Goal: Information Seeking & Learning: Compare options

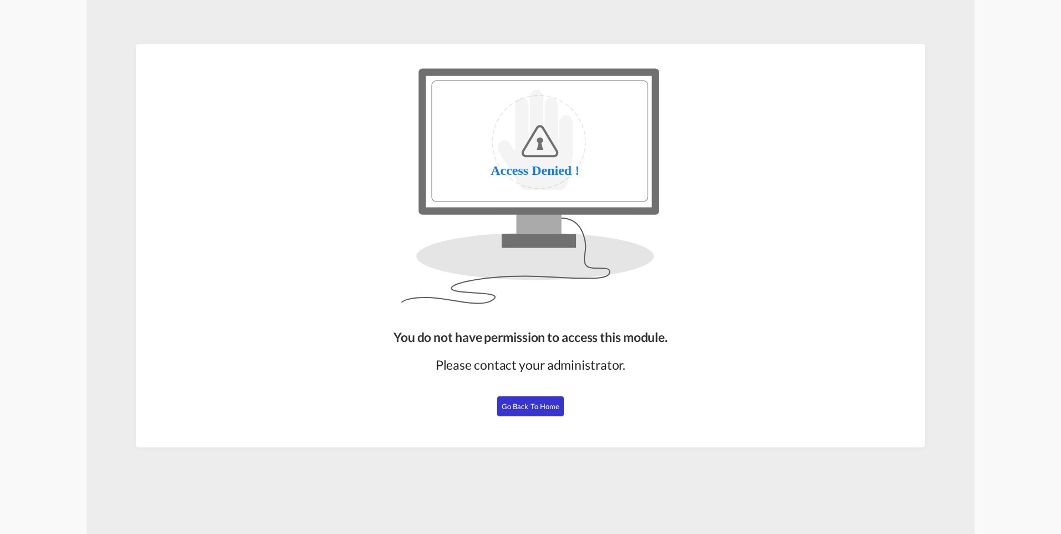
click at [537, 407] on span "Go Back to Home" at bounding box center [531, 406] width 58 height 9
